Goal: Browse casually: Explore the website without a specific task or goal

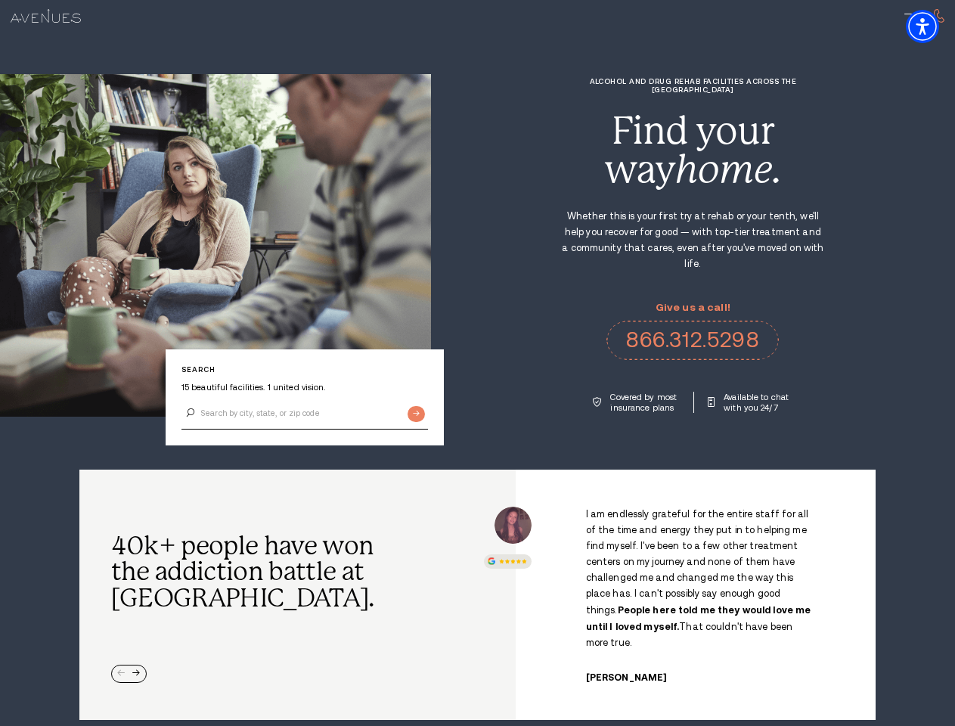
click at [477, 363] on div "Alcohol and Drug Rehab Facilities across the [GEOGRAPHIC_DATA] Find your way ho…" at bounding box center [693, 245] width 524 height 336
click at [935, 26] on img "Accessibility Menu" at bounding box center [922, 26] width 33 height 33
